Goal: Information Seeking & Learning: Learn about a topic

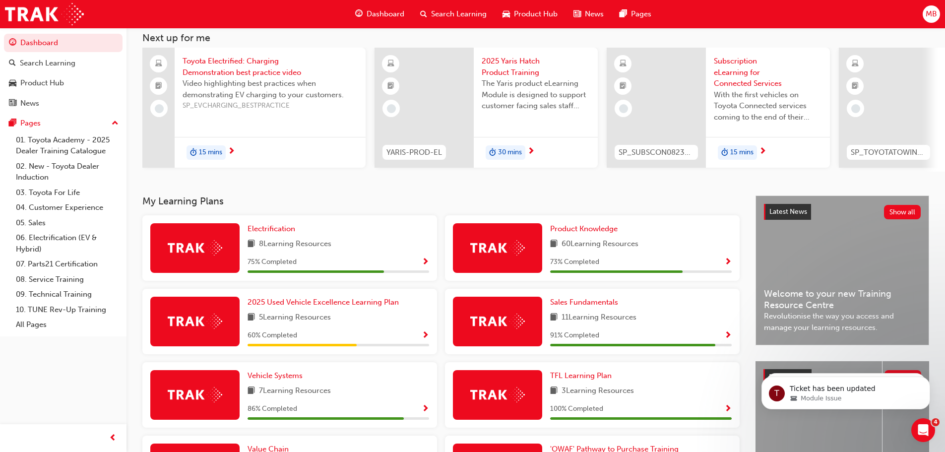
scroll to position [149, 0]
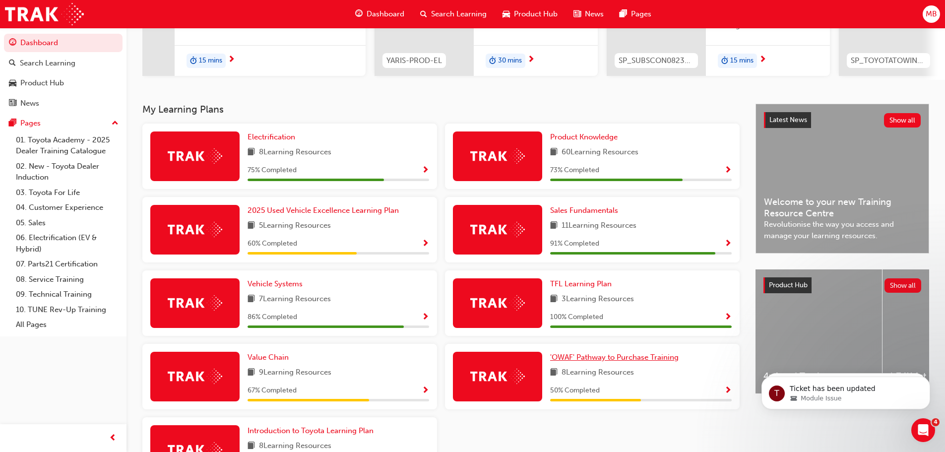
click at [663, 362] on span "'OWAF' Pathway to Purchase Training" at bounding box center [614, 357] width 129 height 9
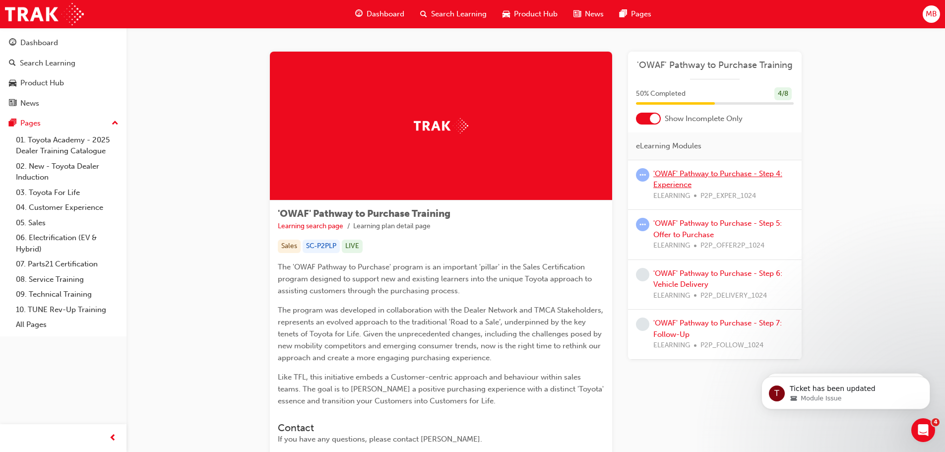
click at [682, 180] on link "'OWAF' Pathway to Purchase - Step 4: Experience" at bounding box center [717, 179] width 129 height 20
click at [695, 230] on div "'OWAF' Pathway to Purchase - Step 5: Offer to Purchase ELEARNING P2P_OFFER2P_10…" at bounding box center [723, 235] width 140 height 34
click at [677, 222] on link "'OWAF' Pathway to Purchase - Step 5: Offer to Purchase" at bounding box center [717, 229] width 129 height 20
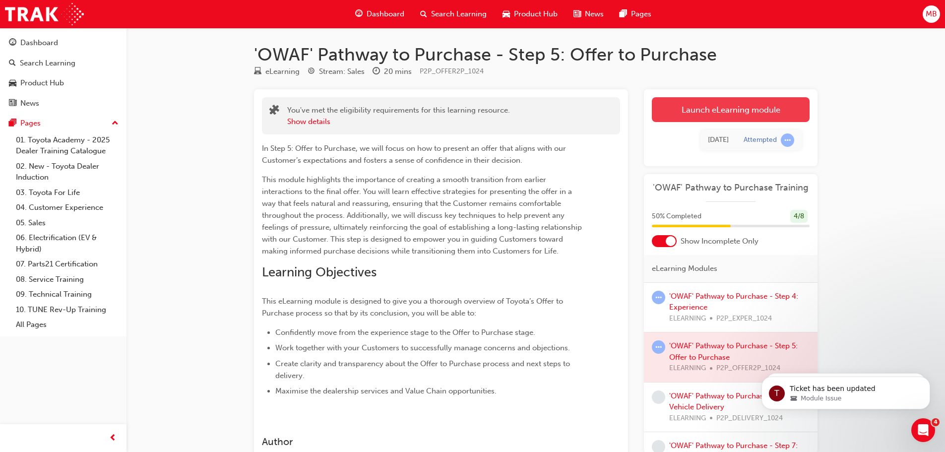
click at [709, 109] on link "Launch eLearning module" at bounding box center [731, 109] width 158 height 25
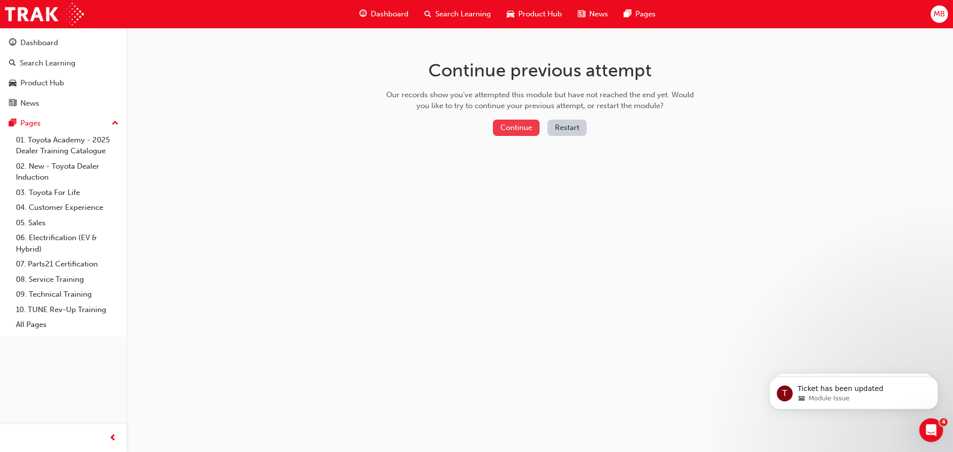
click at [523, 132] on button "Continue" at bounding box center [516, 128] width 47 height 16
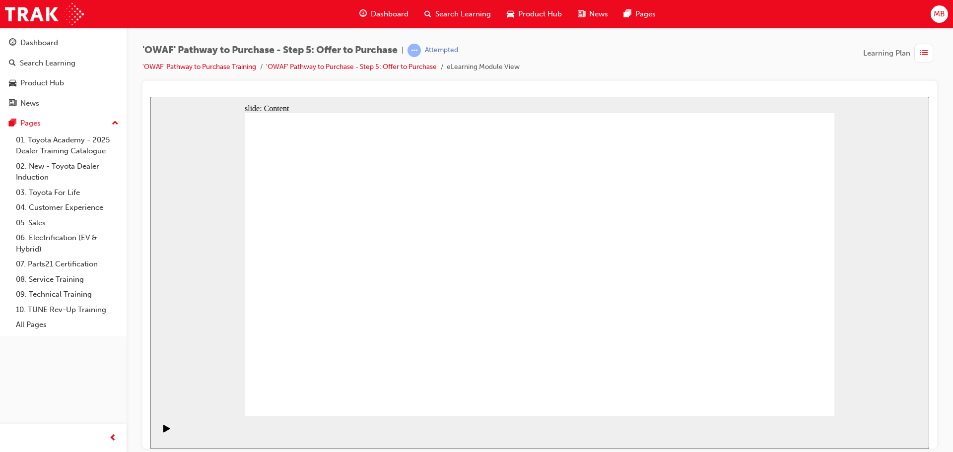
drag, startPoint x: 623, startPoint y: 275, endPoint x: 621, endPoint y: 268, distance: 7.2
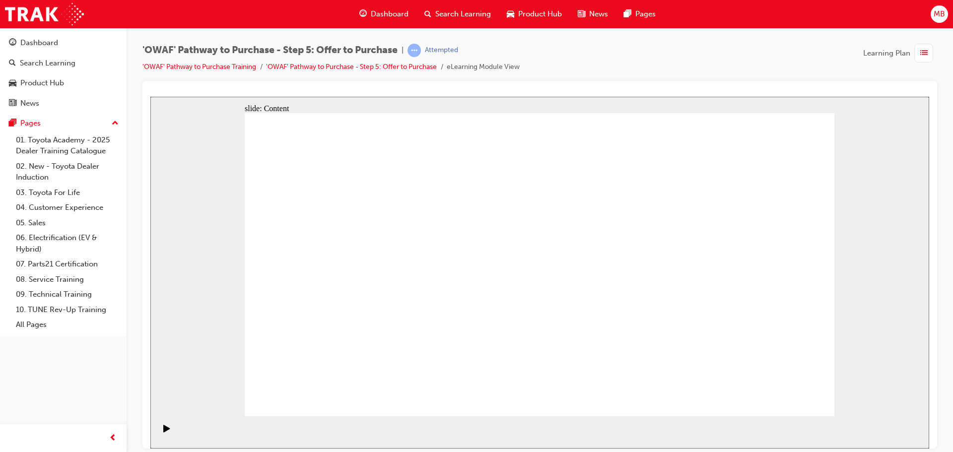
drag, startPoint x: 704, startPoint y: 368, endPoint x: 718, endPoint y: 378, distance: 17.8
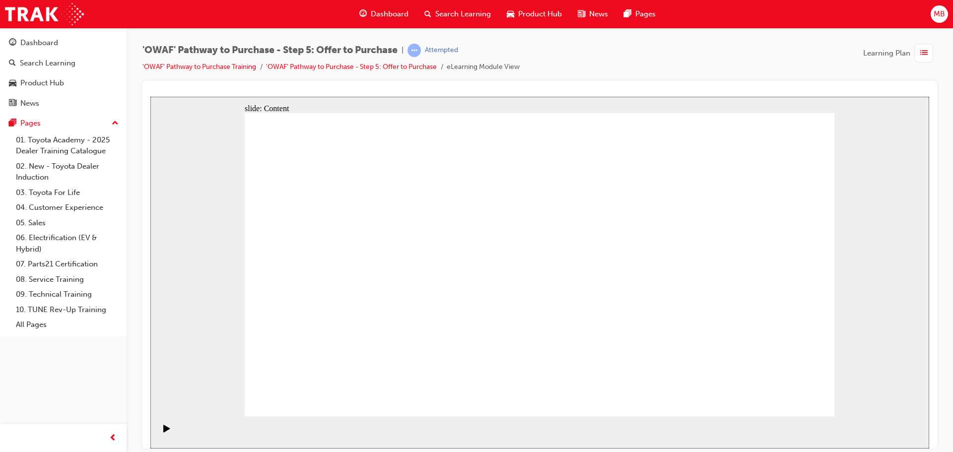
drag, startPoint x: 737, startPoint y: 322, endPoint x: 712, endPoint y: 313, distance: 25.9
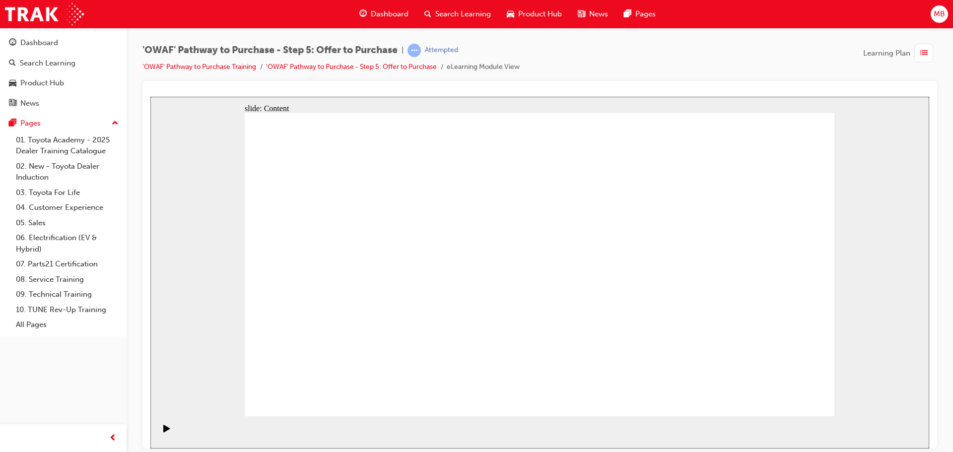
drag, startPoint x: 611, startPoint y: 248, endPoint x: 664, endPoint y: 243, distance: 53.3
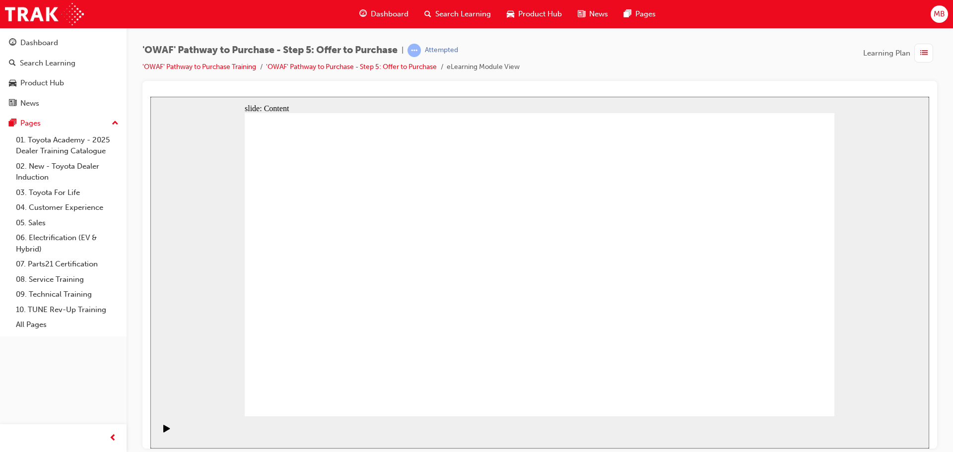
drag, startPoint x: 472, startPoint y: 223, endPoint x: 553, endPoint y: 190, distance: 87.3
drag, startPoint x: 614, startPoint y: 220, endPoint x: 683, endPoint y: 207, distance: 70.6
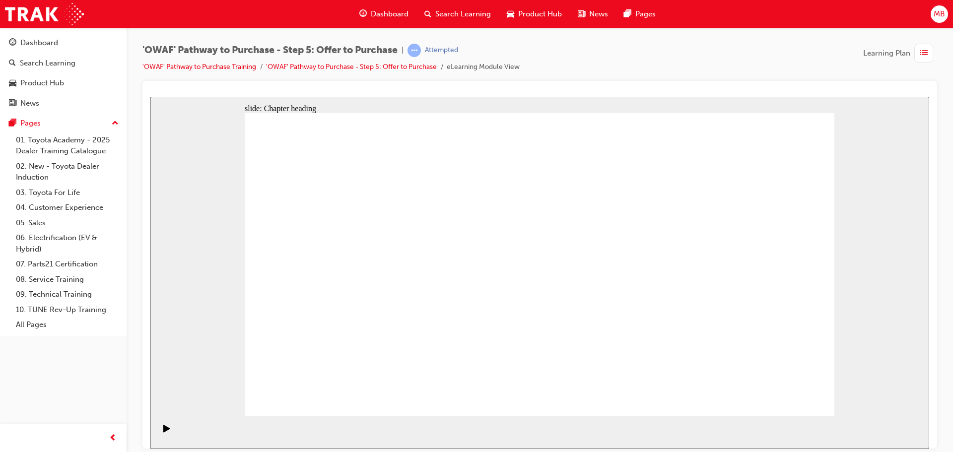
drag, startPoint x: 497, startPoint y: 224, endPoint x: 595, endPoint y: 232, distance: 98.0
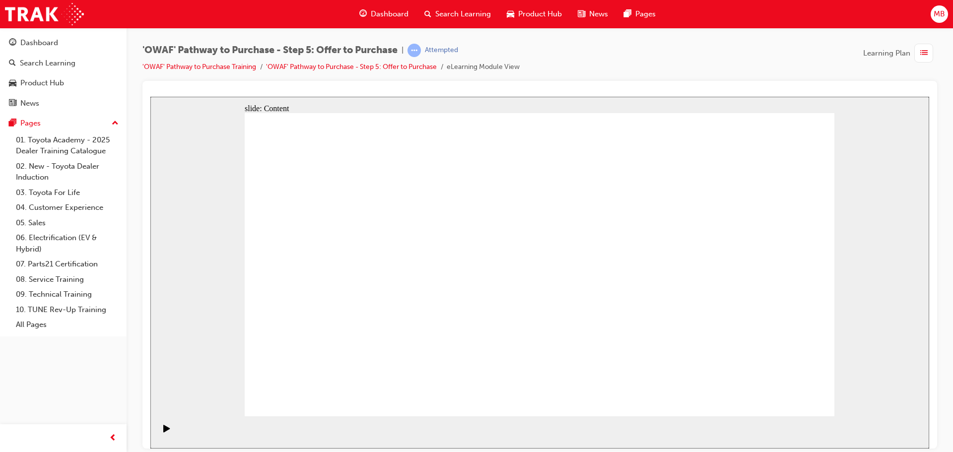
drag, startPoint x: 772, startPoint y: 225, endPoint x: 701, endPoint y: 253, distance: 75.7
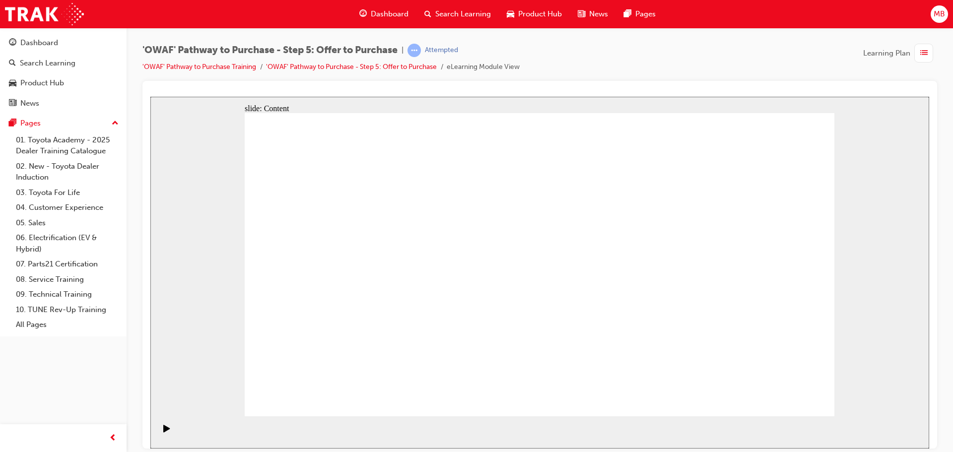
drag, startPoint x: 391, startPoint y: 367, endPoint x: 398, endPoint y: 363, distance: 7.6
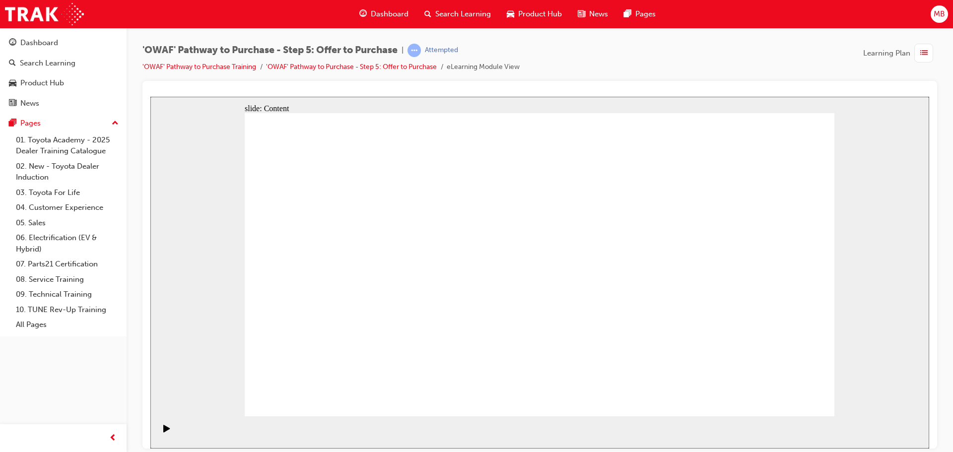
drag, startPoint x: 354, startPoint y: 227, endPoint x: 357, endPoint y: 233, distance: 6.9
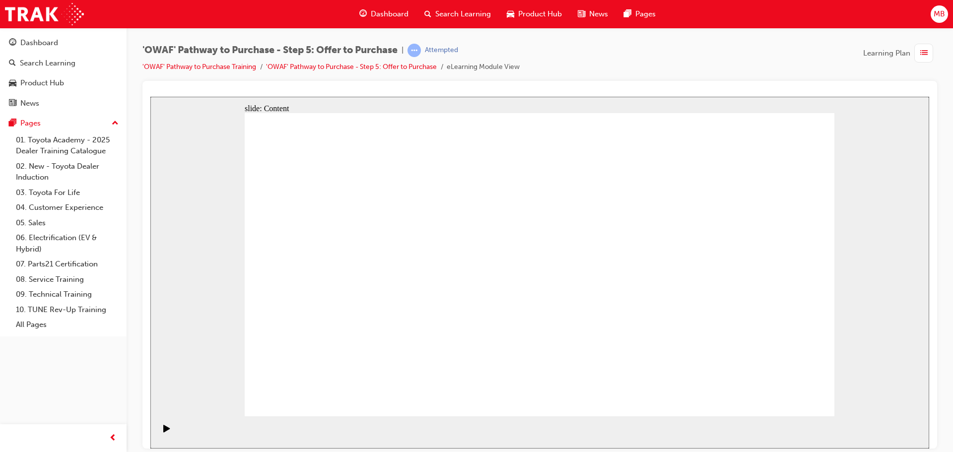
drag, startPoint x: 357, startPoint y: 264, endPoint x: 360, endPoint y: 297, distance: 32.9
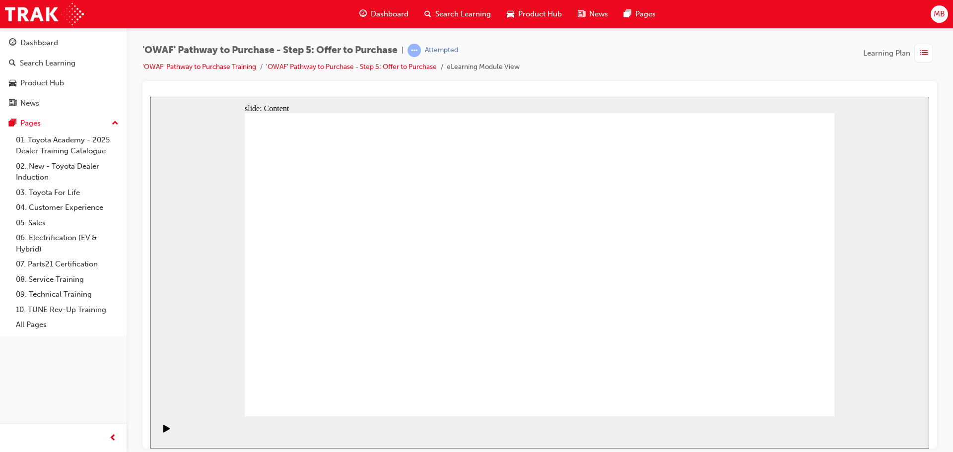
drag, startPoint x: 459, startPoint y: 242, endPoint x: 647, endPoint y: 158, distance: 206.1
drag, startPoint x: 619, startPoint y: 197, endPoint x: 721, endPoint y: 331, distance: 168.9
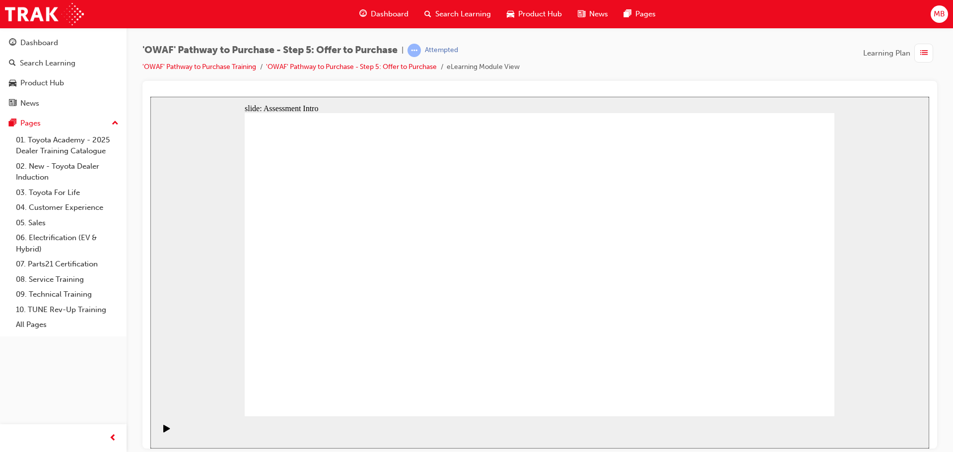
drag, startPoint x: 797, startPoint y: 407, endPoint x: 795, endPoint y: 399, distance: 8.2
